Goal: Check status: Check status

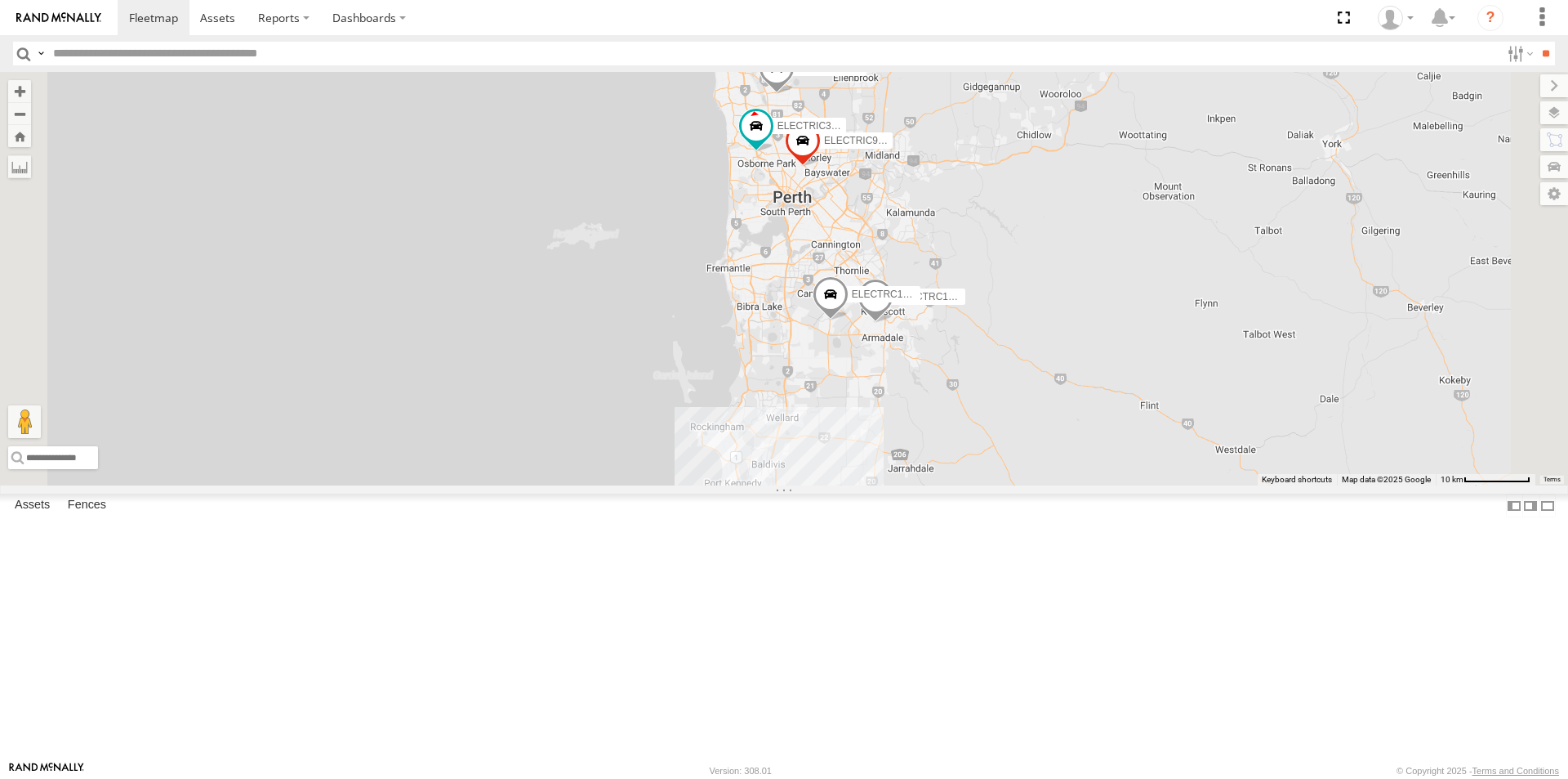
click at [0, 0] on div "ELECTRC14 - Spare" at bounding box center [0, 0] width 0 height 0
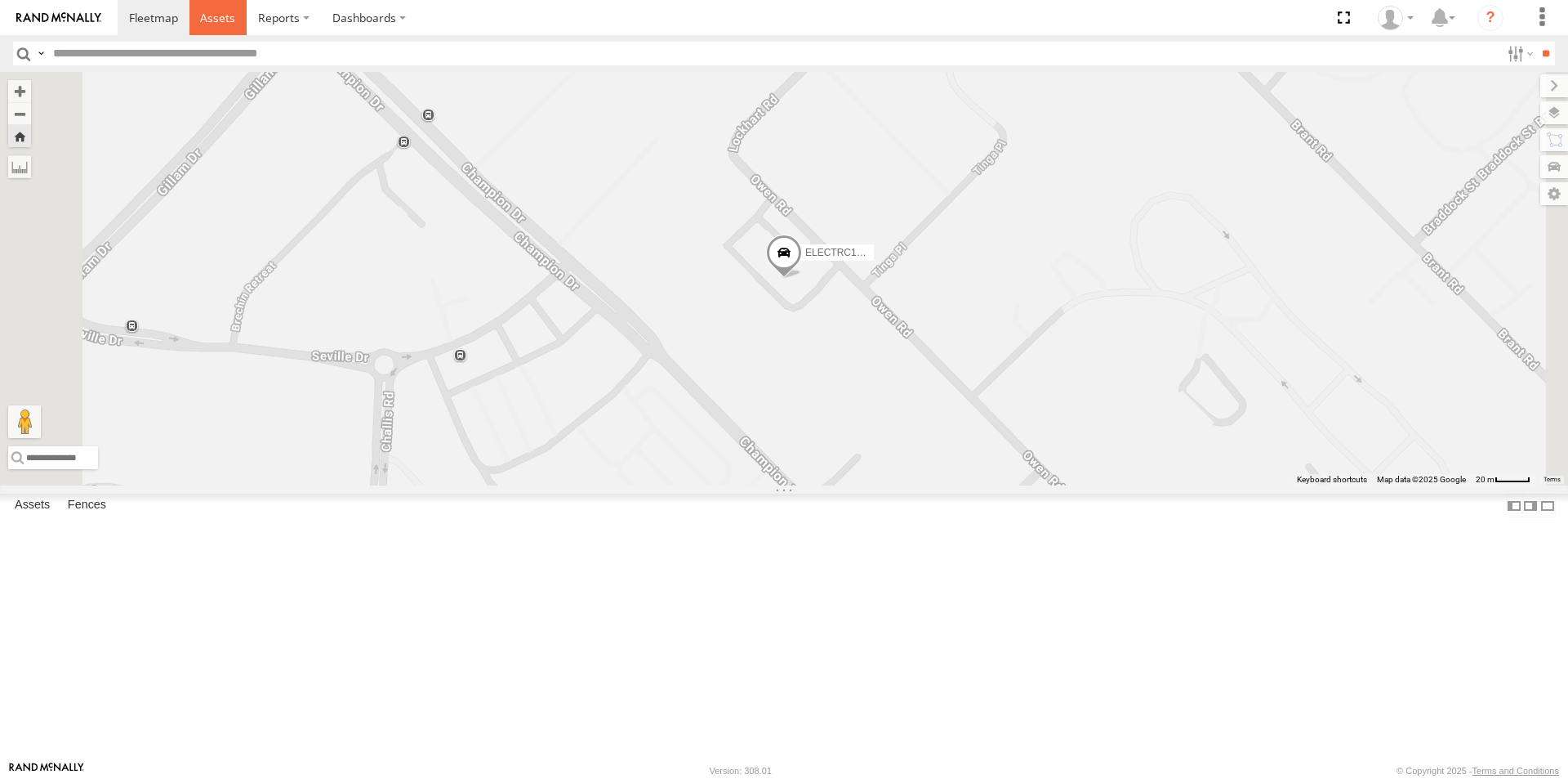
click at [216, 19] on span at bounding box center [217, 17] width 35 height 15
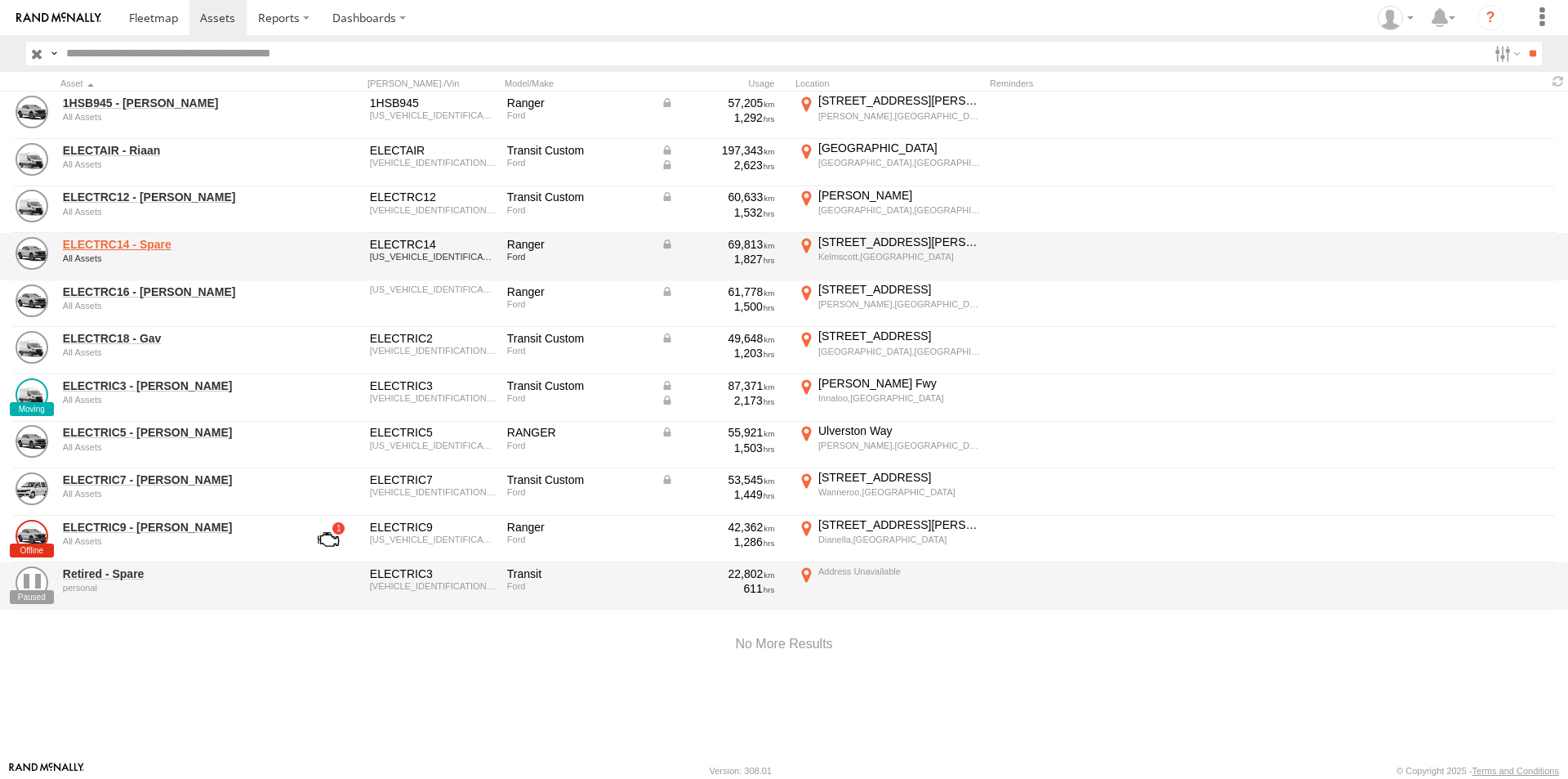
click at [151, 249] on link "ELECTRC14 - Spare" at bounding box center [174, 244] width 224 height 14
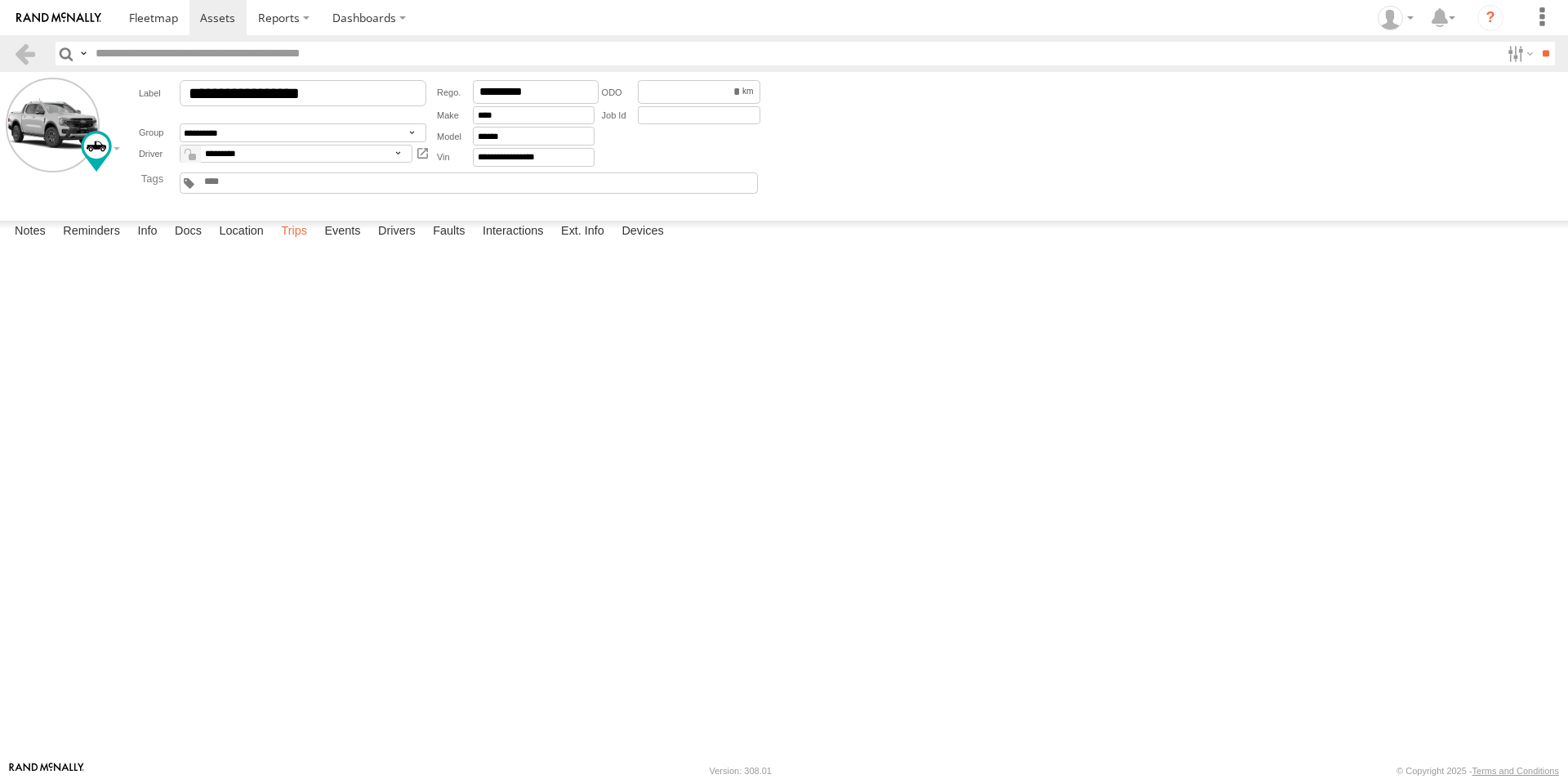
click at [302, 244] on label "Trips" at bounding box center [295, 232] width 43 height 23
